Goal: Transaction & Acquisition: Purchase product/service

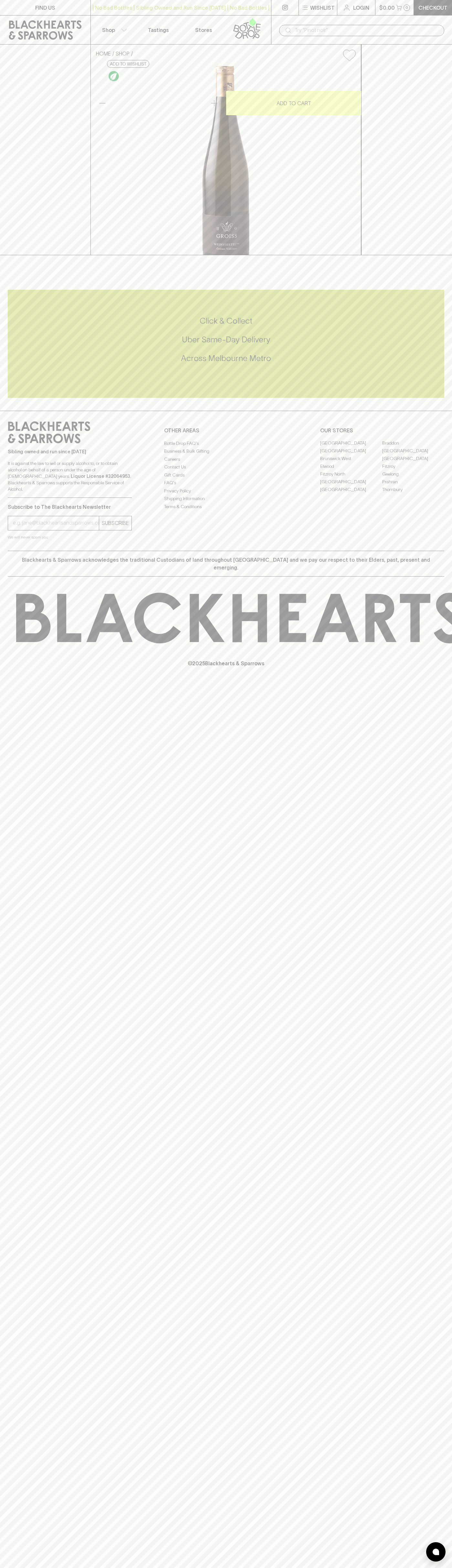
click at [325, 31] on input "text" at bounding box center [366, 30] width 144 height 10
click at [440, 255] on div "HOME SHOP Groiss Weinviertal [PERSON_NAME] Veltliner 2022 $34.00 Add to wishlis…" at bounding box center [226, 150] width 452 height 211
click at [75, 1567] on html "FIND US | No Bad Bottles | Sibling Owned and Run Since [DATE] | No Bad Bottles …" at bounding box center [226, 784] width 452 height 1568
click at [19, 1256] on div "FIND US | No Bad Bottles | Sibling Owned and Run Since [DATE] | No Bad Bottles …" at bounding box center [226, 784] width 452 height 1568
